Goal: Task Accomplishment & Management: Manage account settings

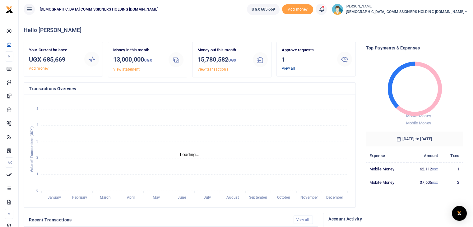
scroll to position [5, 5]
click at [287, 70] on link "View all" at bounding box center [288, 68] width 13 height 4
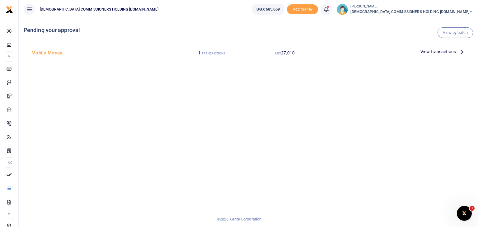
click at [450, 50] on span "View transactions" at bounding box center [437, 51] width 35 height 7
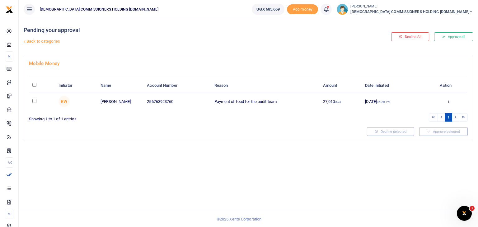
click at [34, 101] on input "checkbox" at bounding box center [34, 101] width 4 height 4
checkbox input "true"
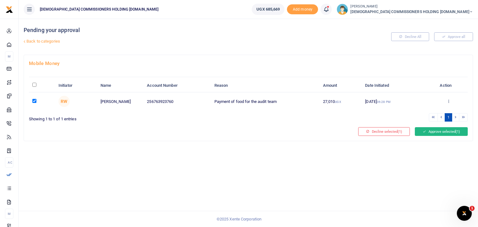
click at [433, 130] on button "Approve selected (1)" at bounding box center [441, 131] width 53 height 9
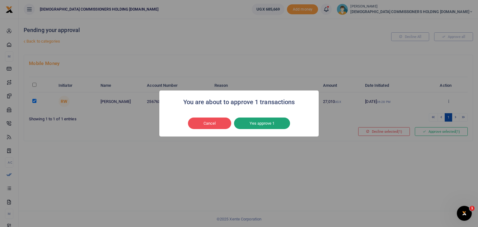
click at [277, 126] on button "Yes approve 1" at bounding box center [262, 124] width 56 height 12
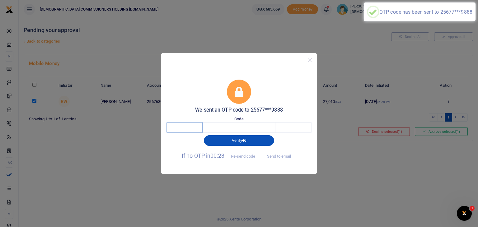
click at [184, 130] on input "text" at bounding box center [184, 127] width 36 height 11
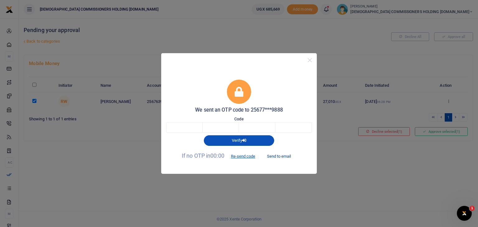
click at [271, 156] on button "Send to email" at bounding box center [279, 156] width 35 height 11
click at [178, 130] on input "text" at bounding box center [184, 127] width 36 height 11
type input "2"
type input "6"
type input "2"
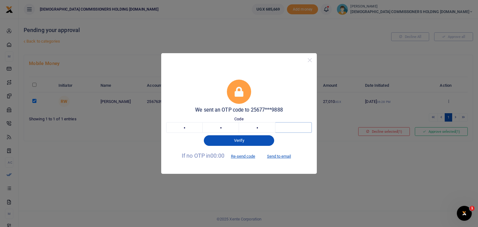
type input "8"
